Goal: Task Accomplishment & Management: Complete application form

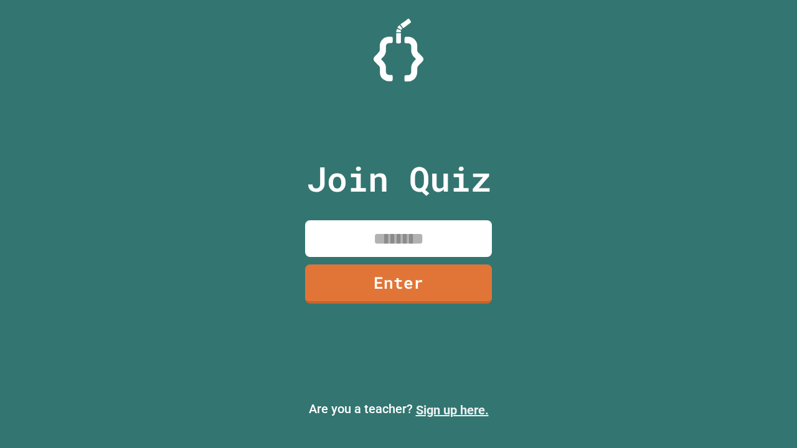
click at [452, 410] on link "Sign up here." at bounding box center [452, 410] width 73 height 15
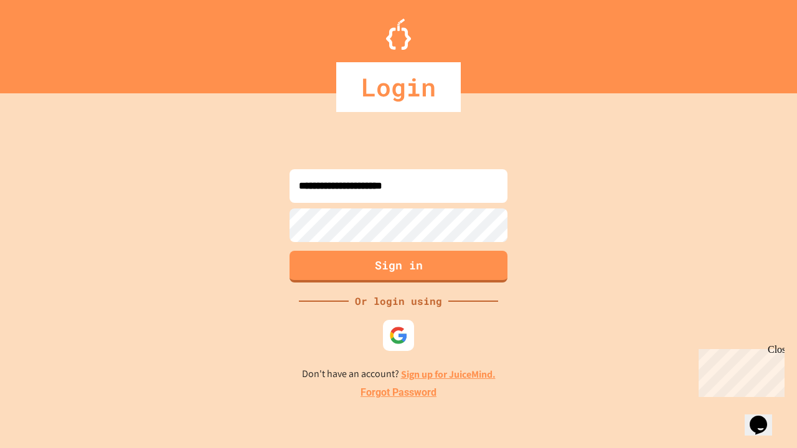
type input "**********"
